Goal: Find specific page/section: Find specific page/section

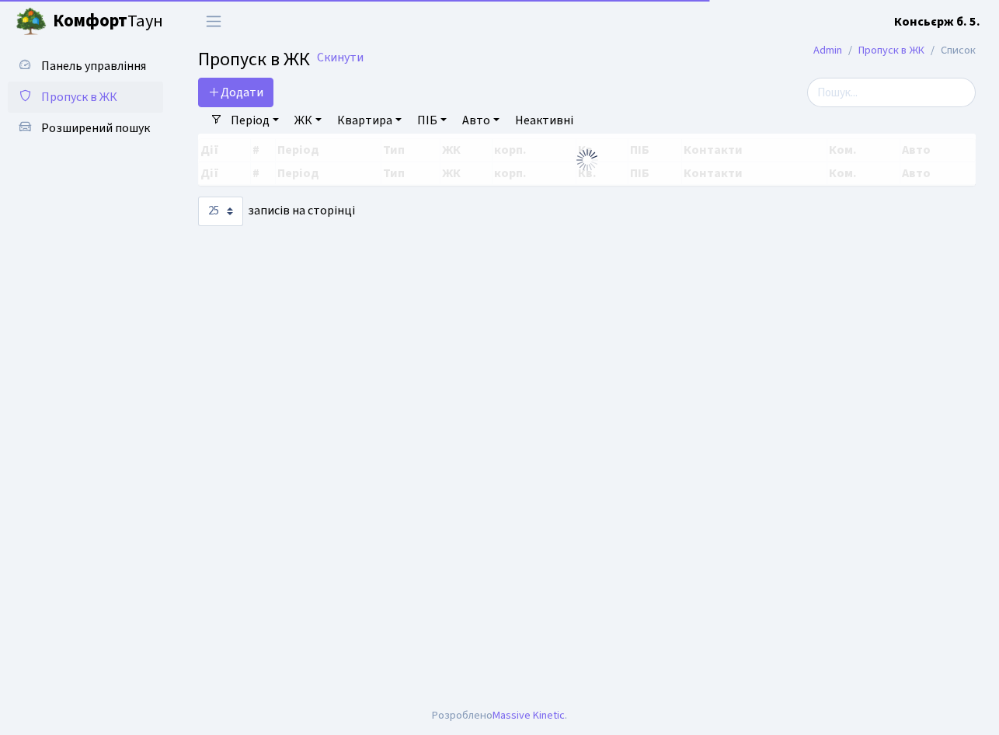
select select "25"
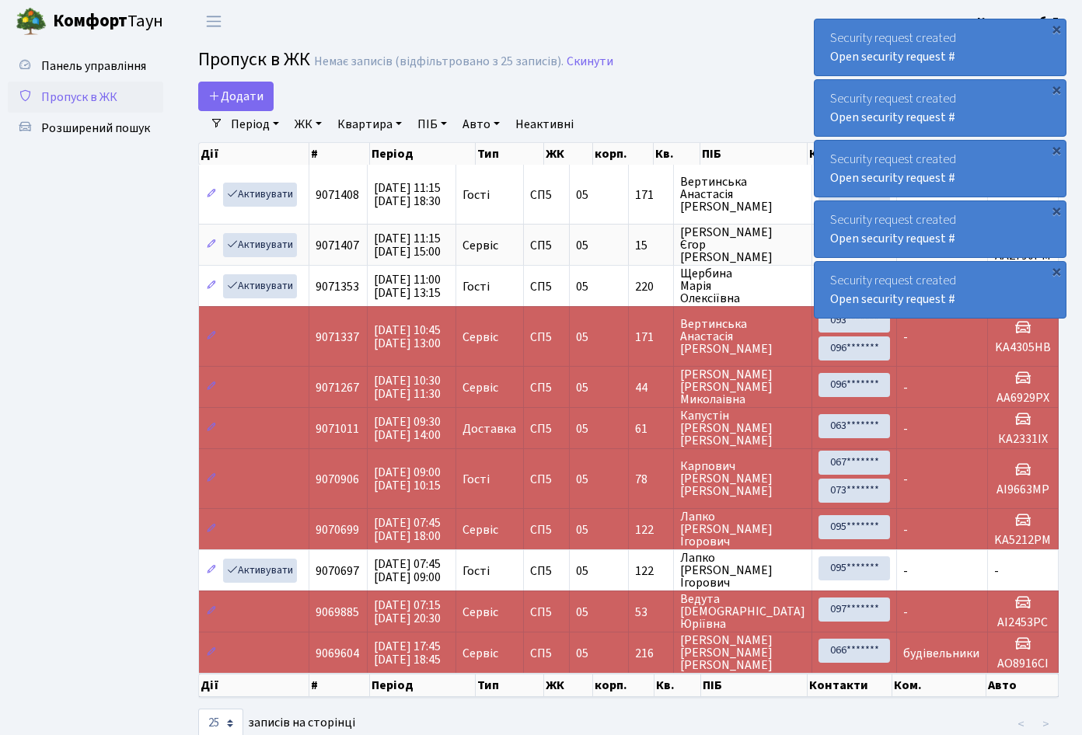
click at [129, 96] on link "Пропуск в ЖК" at bounding box center [85, 97] width 155 height 31
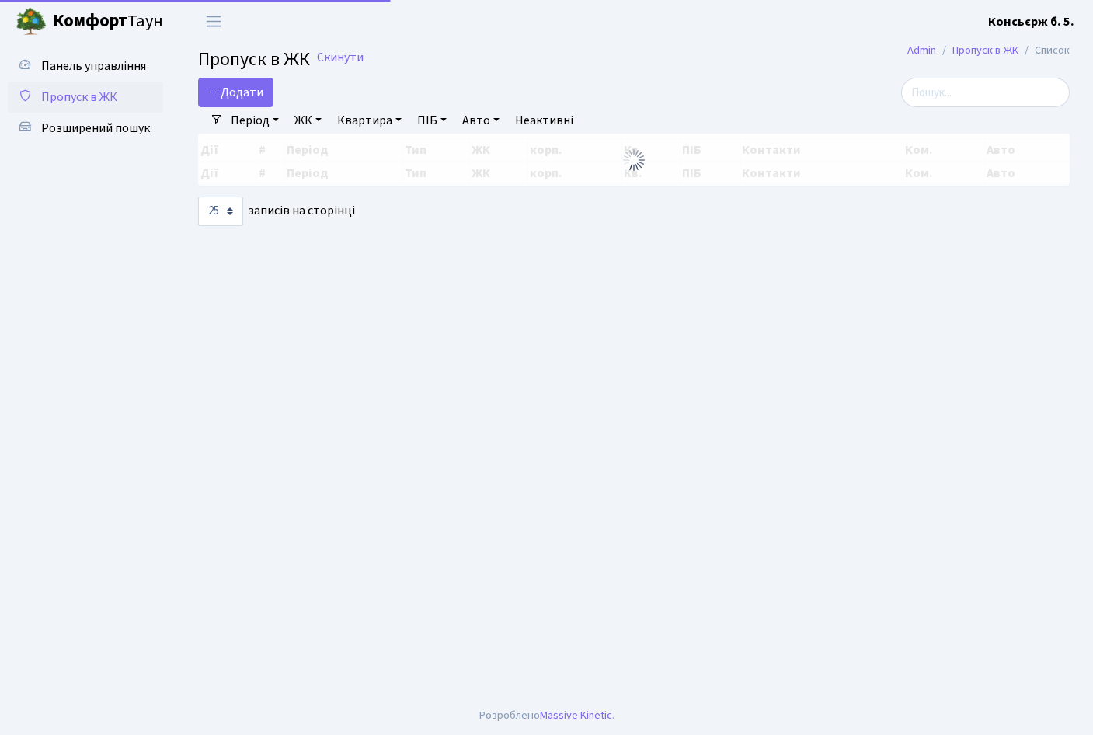
select select "25"
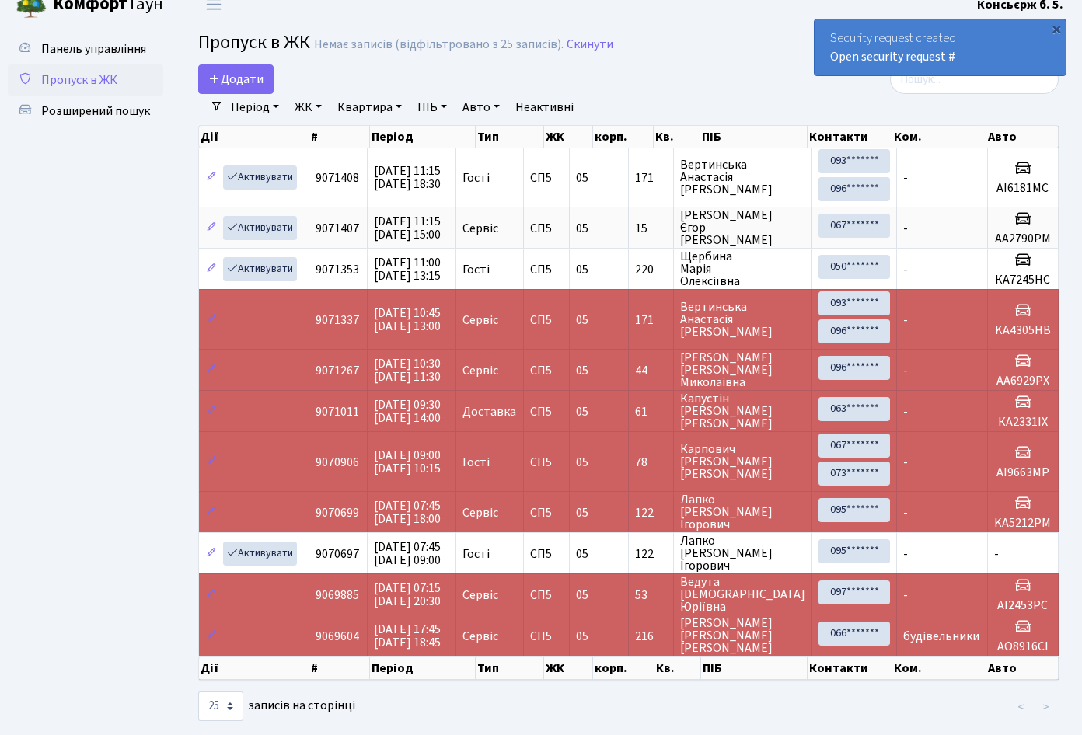
scroll to position [44, 0]
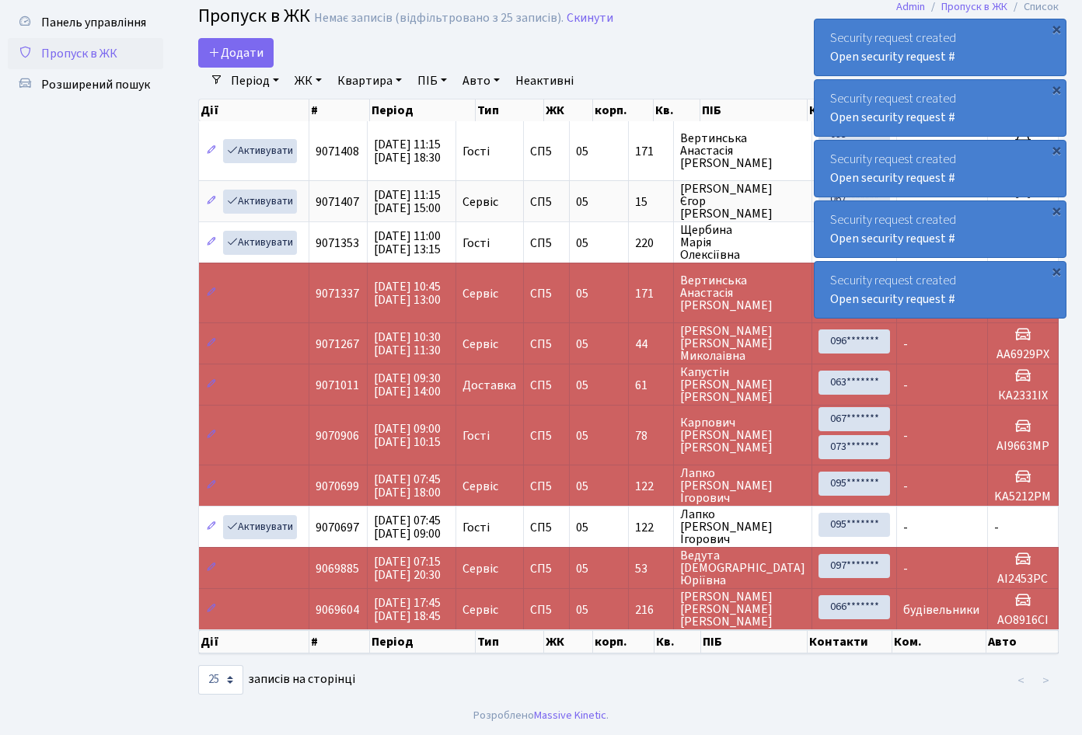
click at [119, 50] on link "Пропуск в ЖК" at bounding box center [85, 53] width 155 height 31
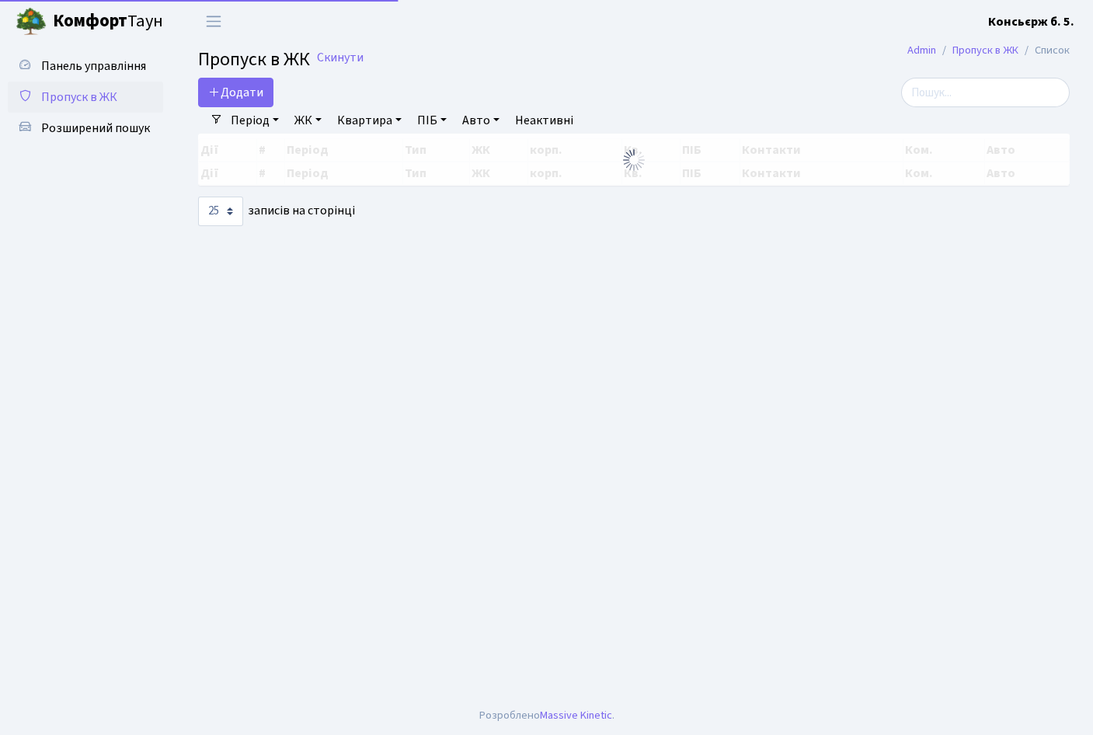
select select "25"
